Goal: Task Accomplishment & Management: Complete application form

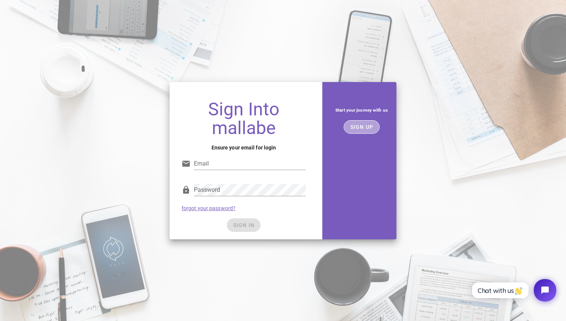
click at [356, 128] on span "SIGN UP" at bounding box center [362, 127] width 24 height 6
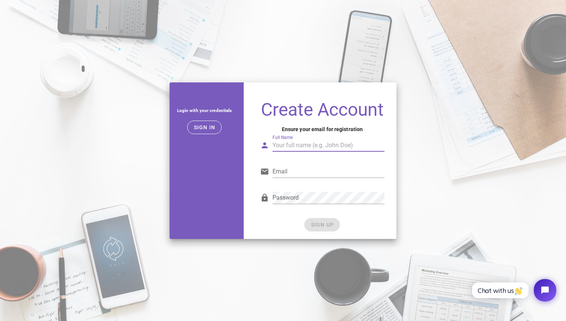
click at [285, 149] on input "Full Name" at bounding box center [329, 145] width 112 height 12
type input "[PERSON_NAME]"
click at [298, 171] on input "Email" at bounding box center [329, 171] width 112 height 12
type input "[EMAIL_ADDRESS][DOMAIN_NAME]"
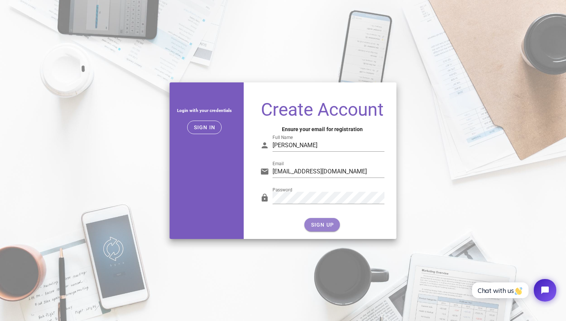
click at [326, 222] on span "SIGN UP" at bounding box center [322, 225] width 24 height 6
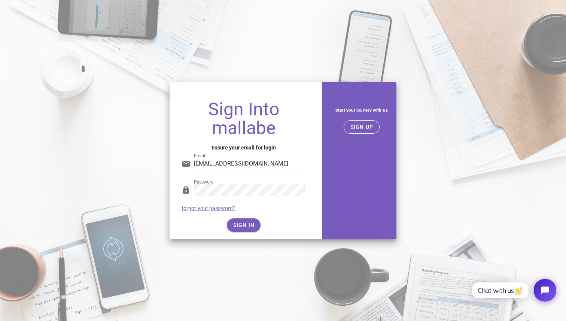
click at [241, 223] on div "SIGN IN" at bounding box center [244, 224] width 124 height 13
click at [252, 226] on span "SIGN IN" at bounding box center [244, 225] width 22 height 6
click at [244, 222] on span "SIGN IN" at bounding box center [244, 225] width 22 height 6
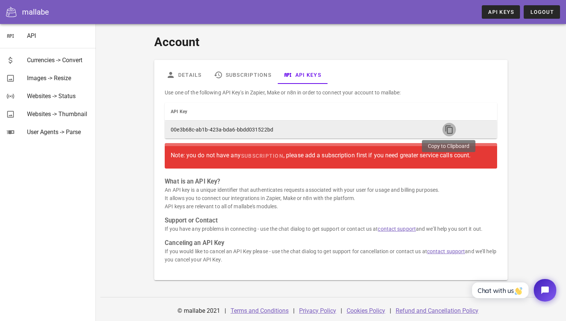
click at [450, 130] on icon "button" at bounding box center [449, 129] width 9 height 9
